Goal: Information Seeking & Learning: Learn about a topic

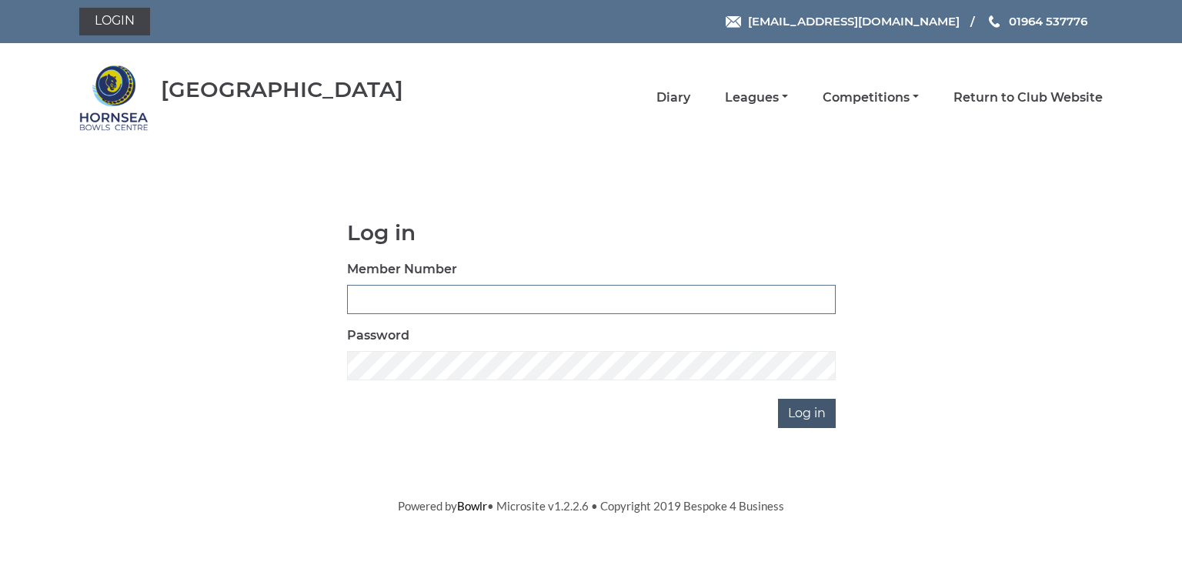
type input "0902"
click at [807, 406] on input "Log in" at bounding box center [807, 413] width 58 height 29
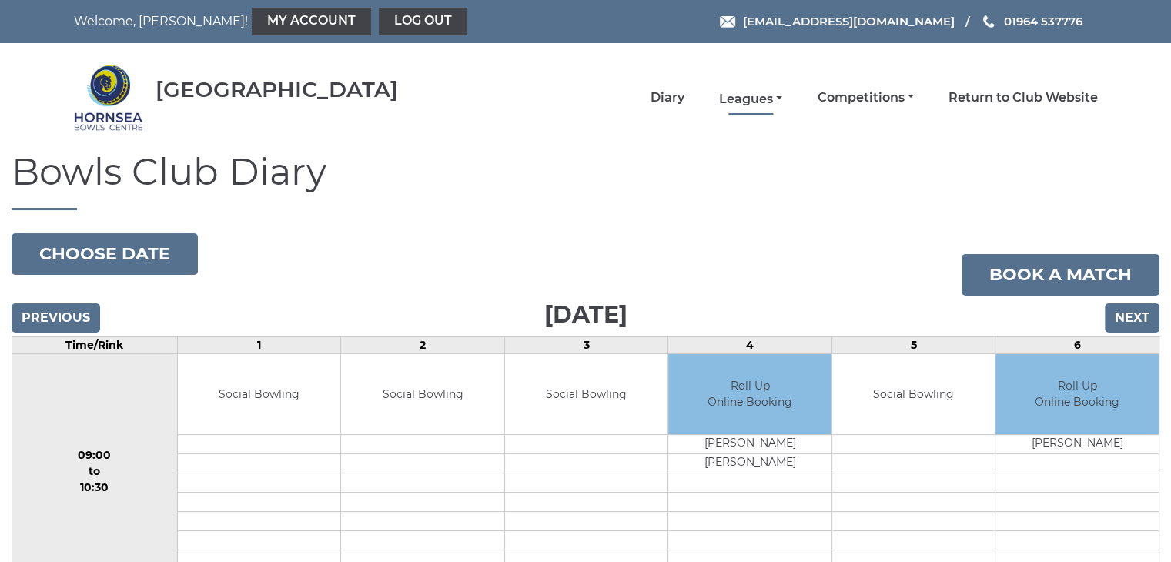
click at [739, 97] on link "Leagues" at bounding box center [750, 99] width 63 height 17
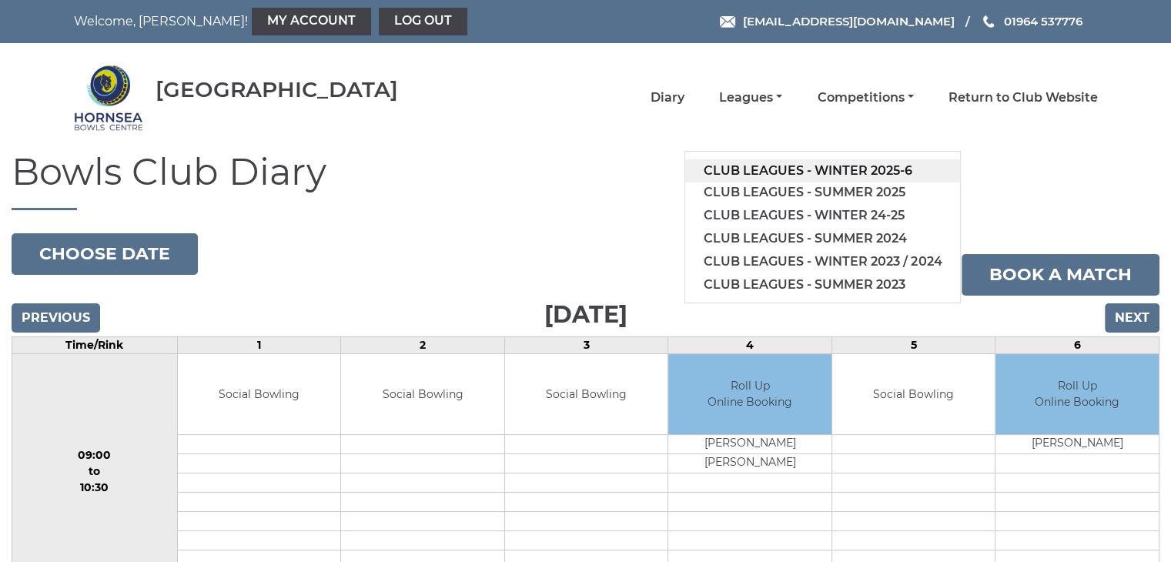
click at [814, 165] on link "Club leagues - Winter 2025-6" at bounding box center [822, 170] width 275 height 23
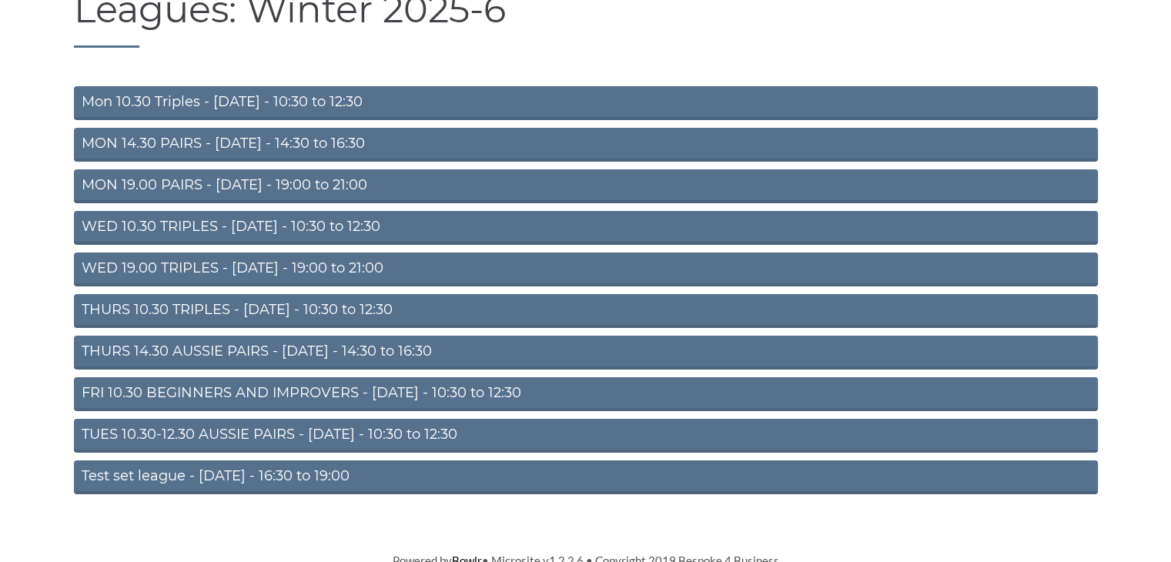
scroll to position [169, 0]
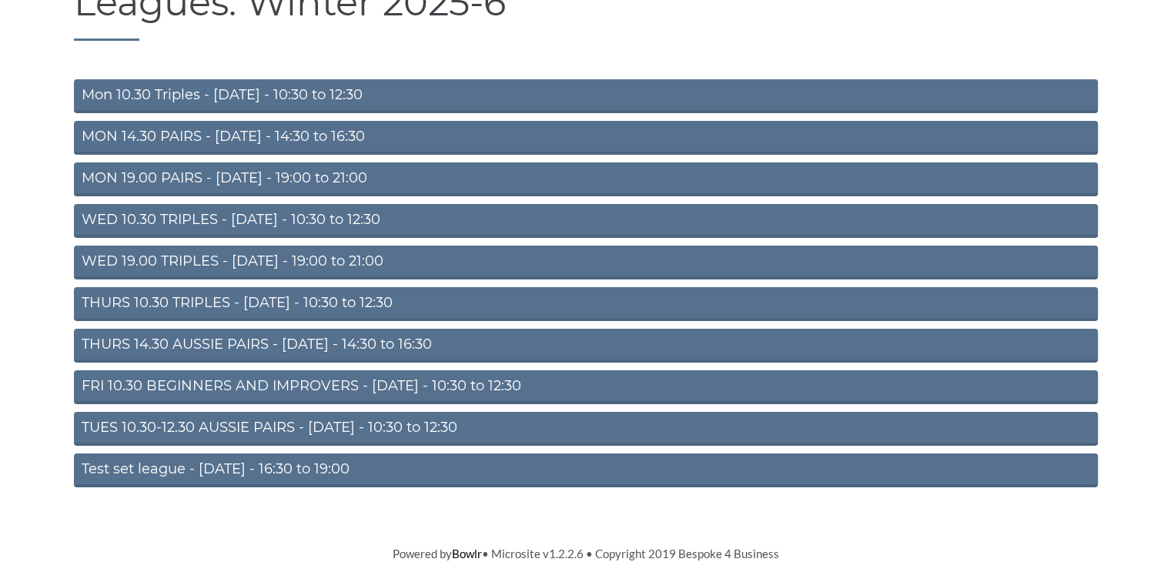
click at [195, 384] on link "FRI 10.30 BEGINNERS AND IMPROVERS - Friday - 10:30 to 12:30" at bounding box center [586, 387] width 1024 height 34
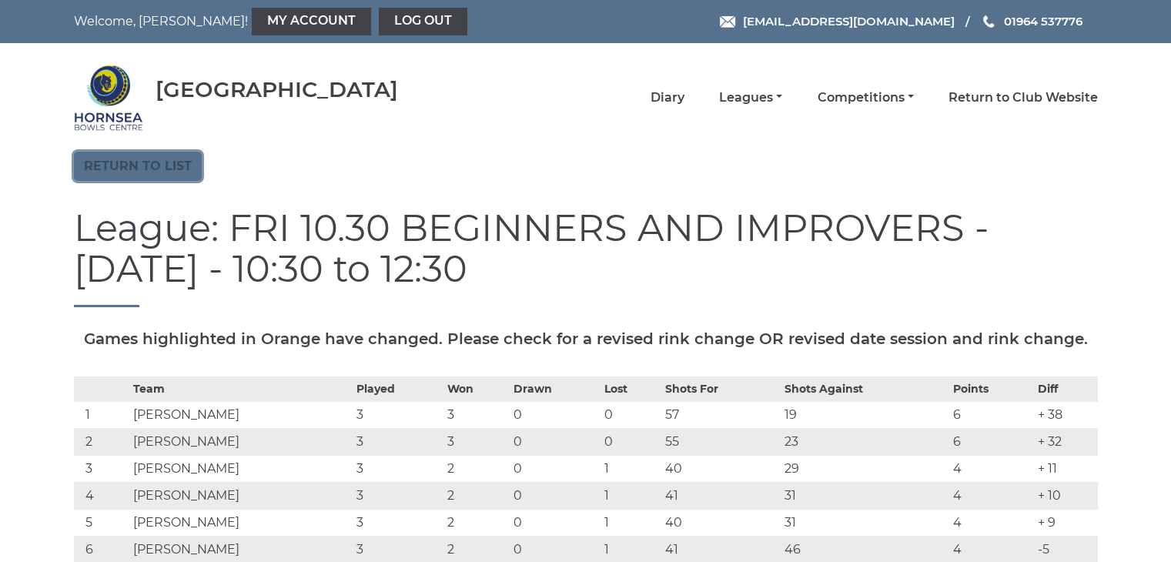
click at [150, 163] on link "Return to list" at bounding box center [138, 166] width 128 height 29
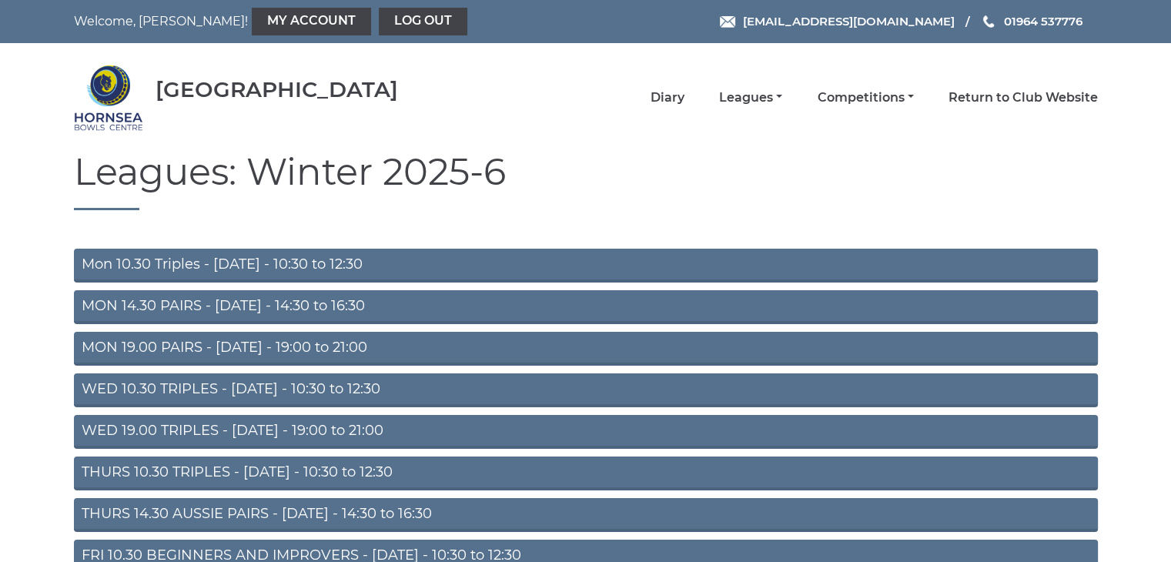
click at [250, 509] on link "THURS 14.30 AUSSIE PAIRS - Thursday - 14:30 to 16:30" at bounding box center [586, 515] width 1024 height 34
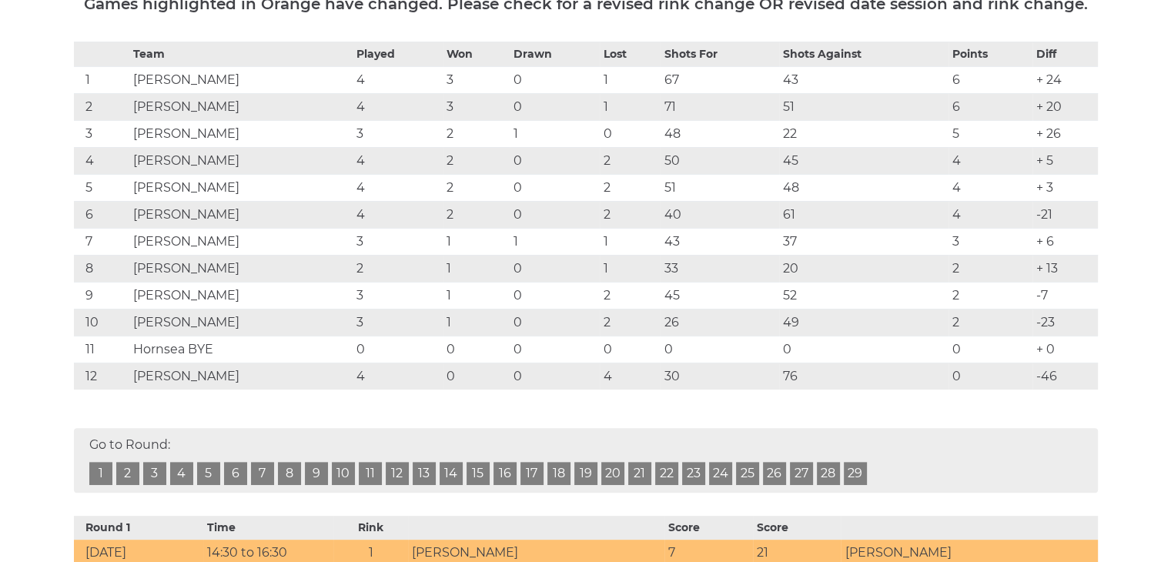
scroll to position [308, 0]
